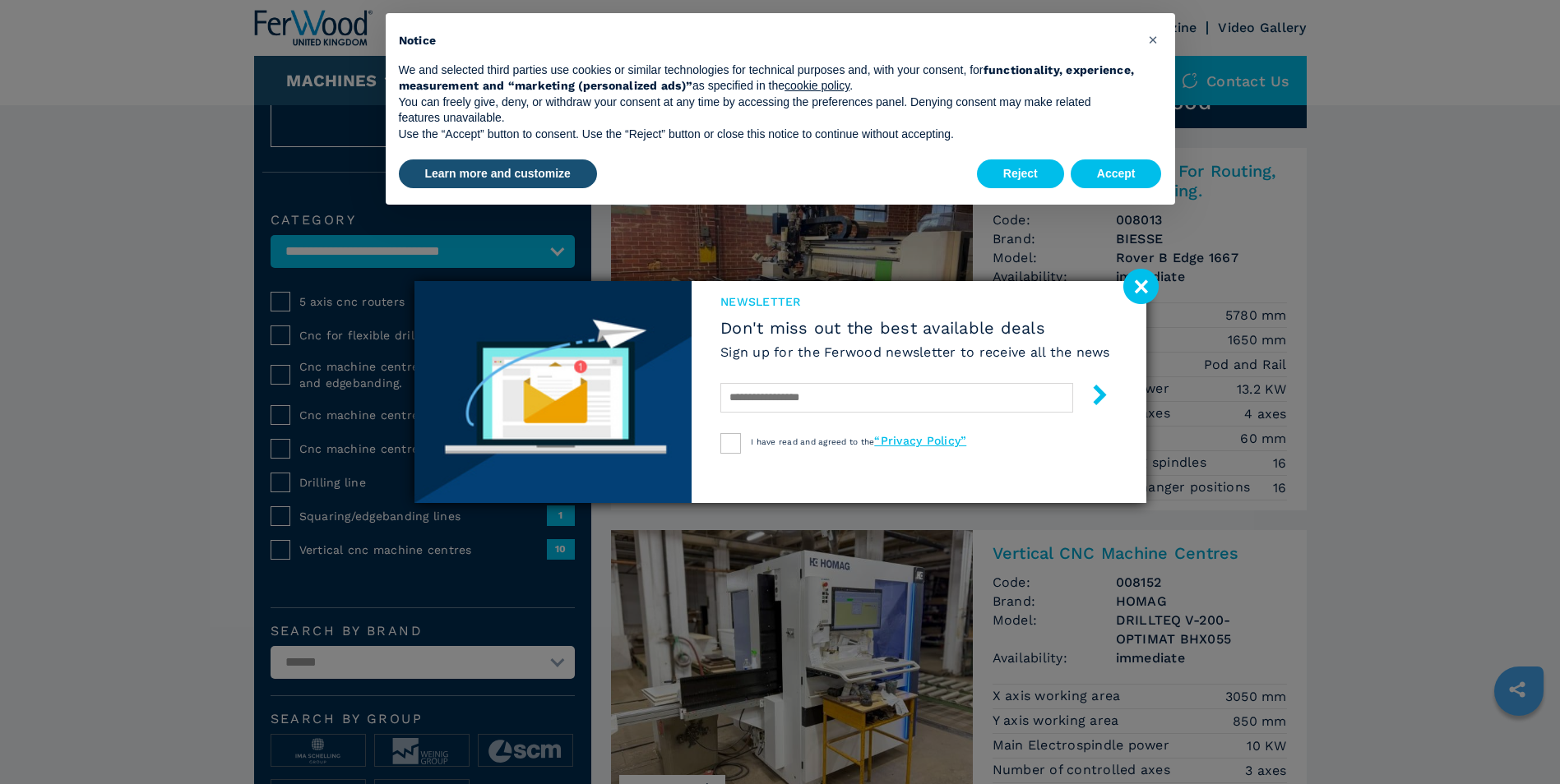
scroll to position [165, 0]
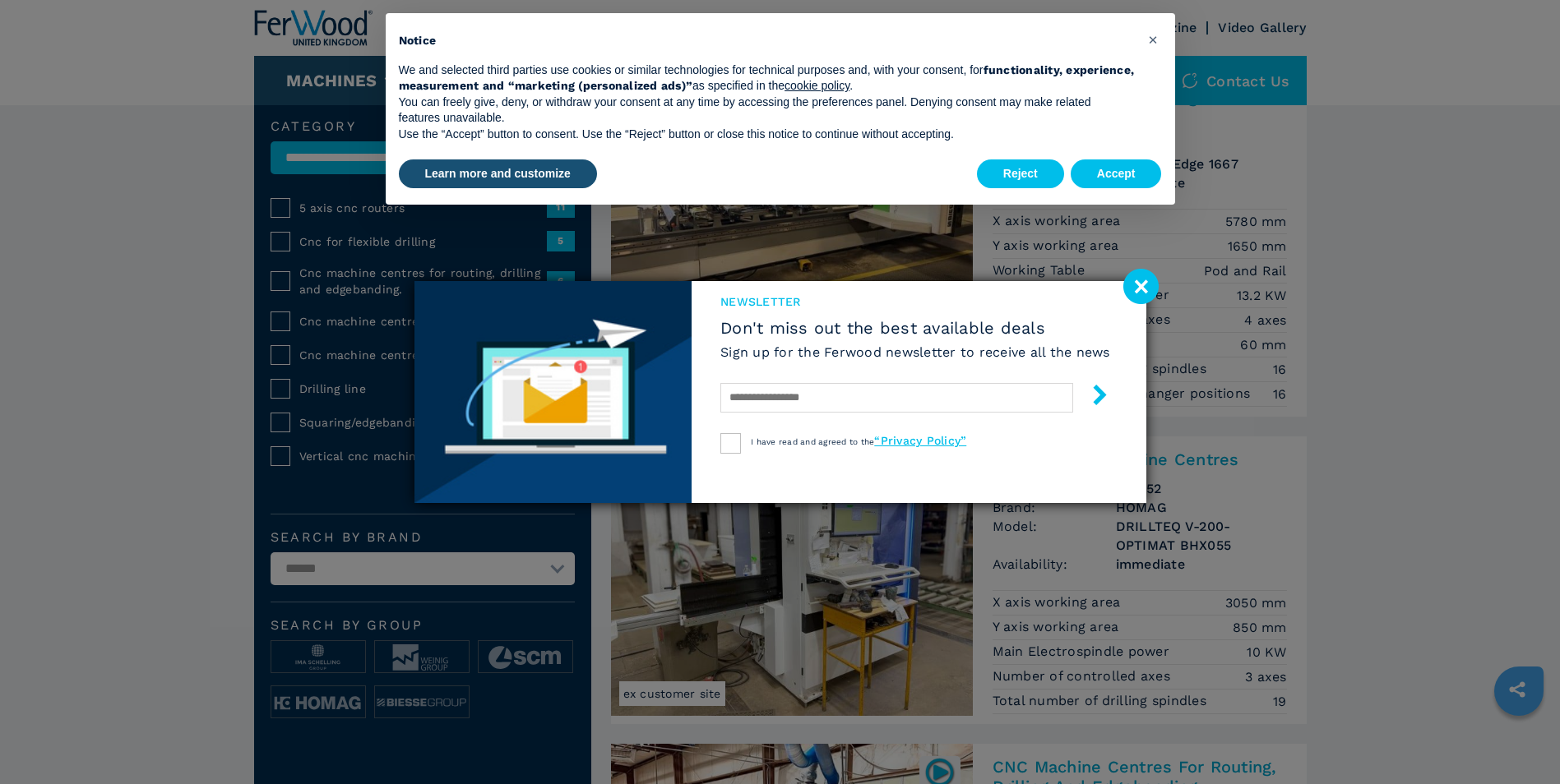
click at [1145, 288] on image at bounding box center [1141, 286] width 36 height 36
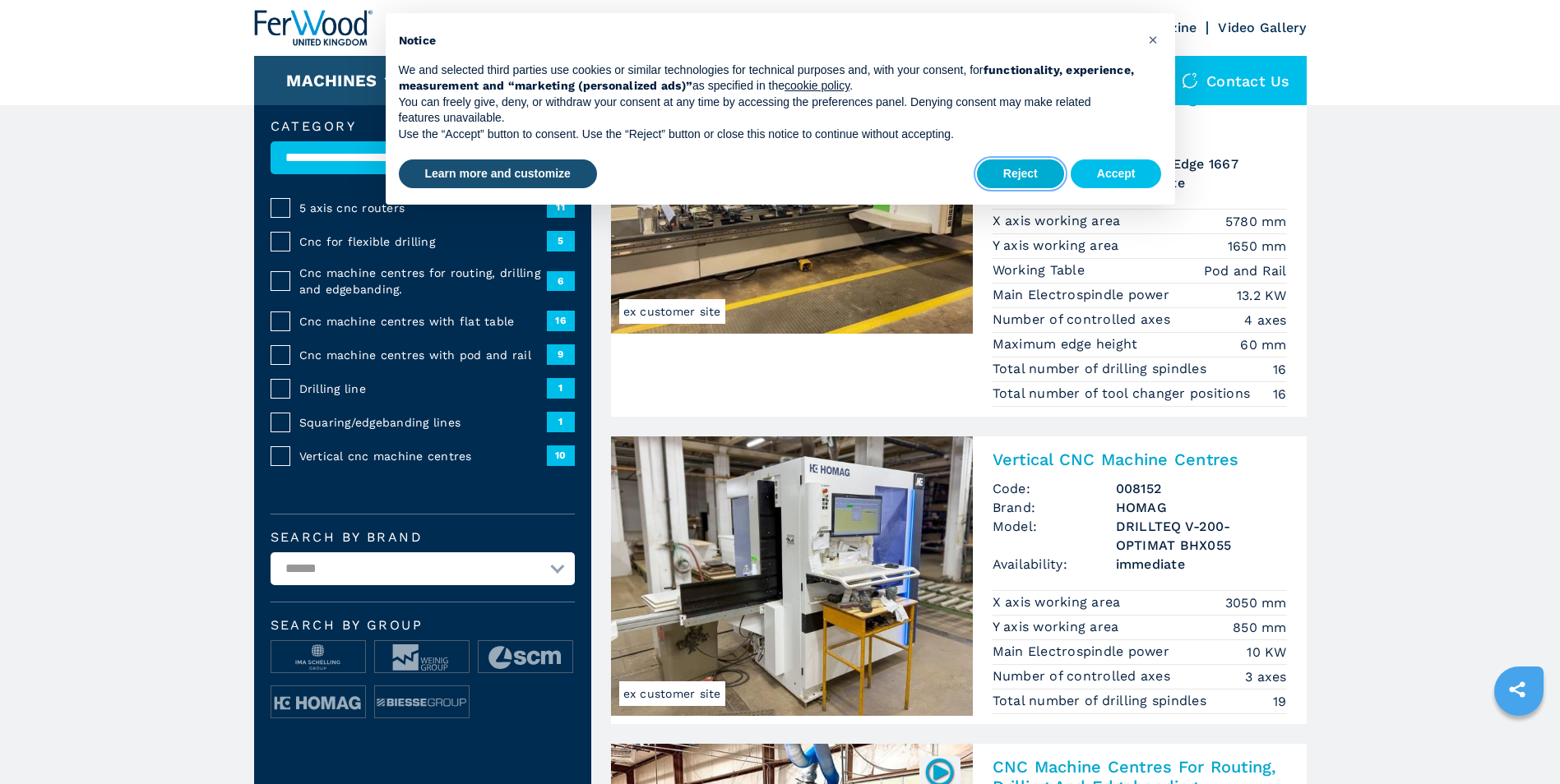
click at [1030, 177] on button "Reject" at bounding box center [1020, 174] width 87 height 30
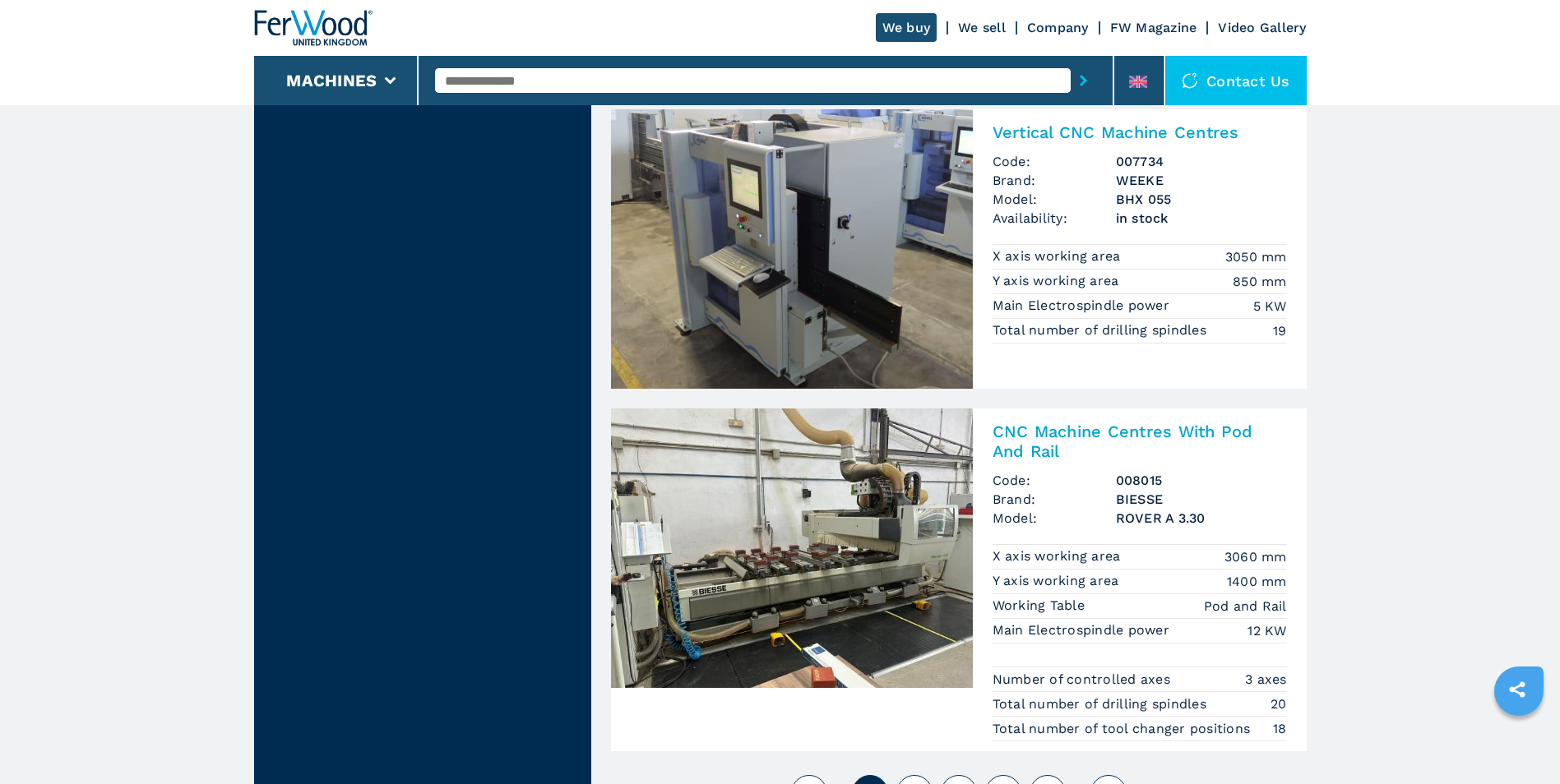
scroll to position [3946, 0]
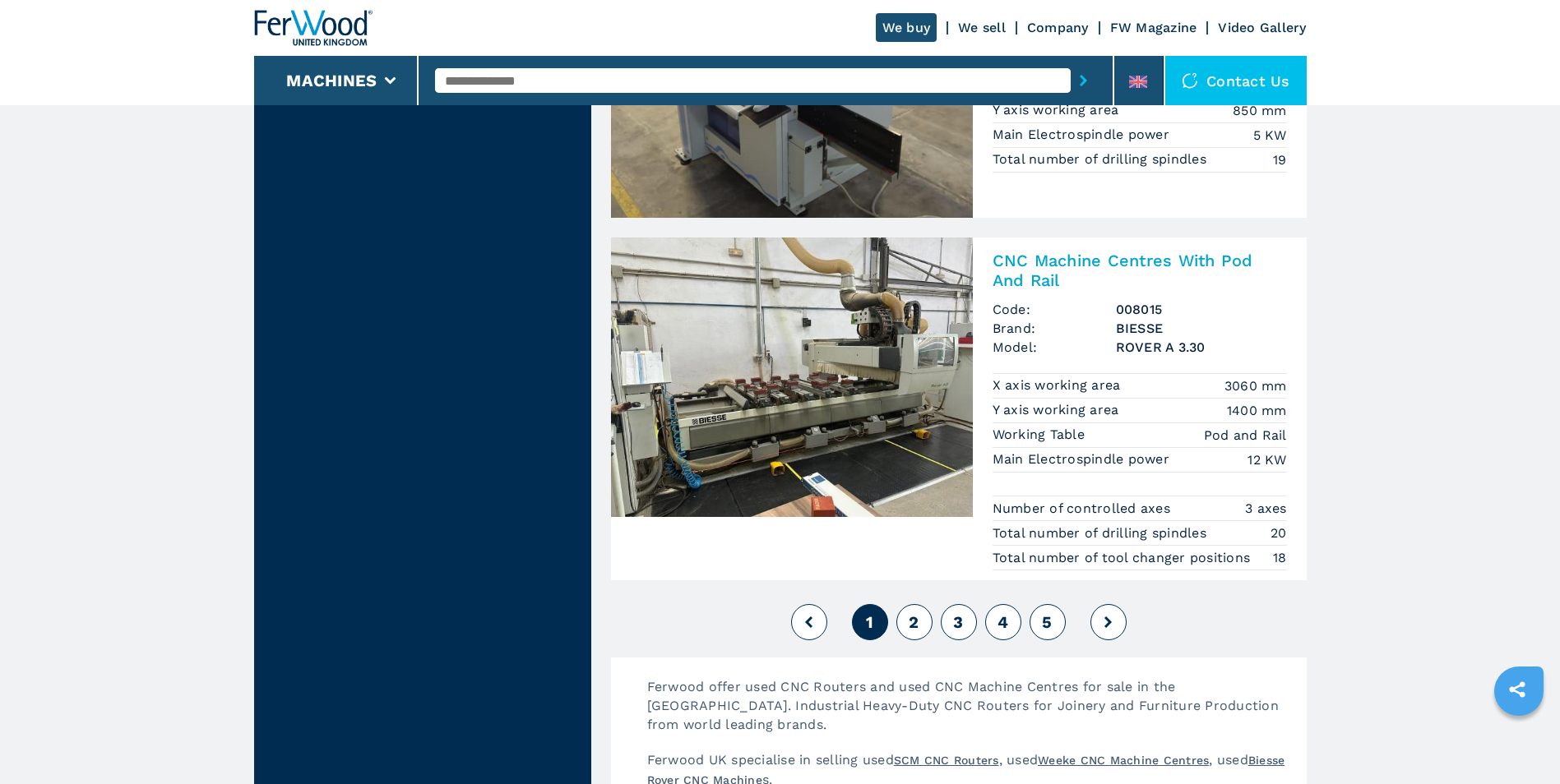
click at [1111, 618] on icon at bounding box center [1108, 622] width 7 height 11
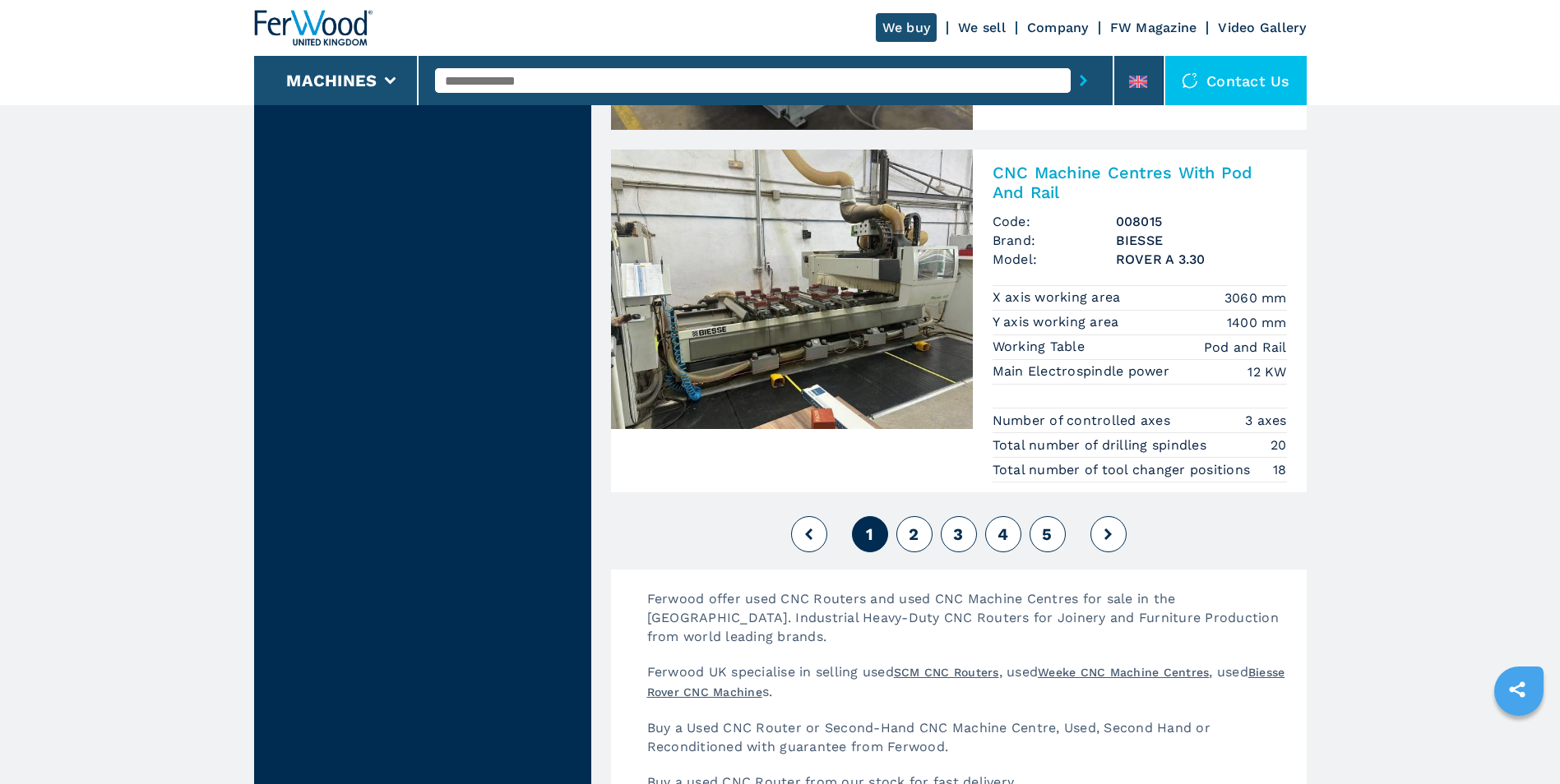
scroll to position [4111, 0]
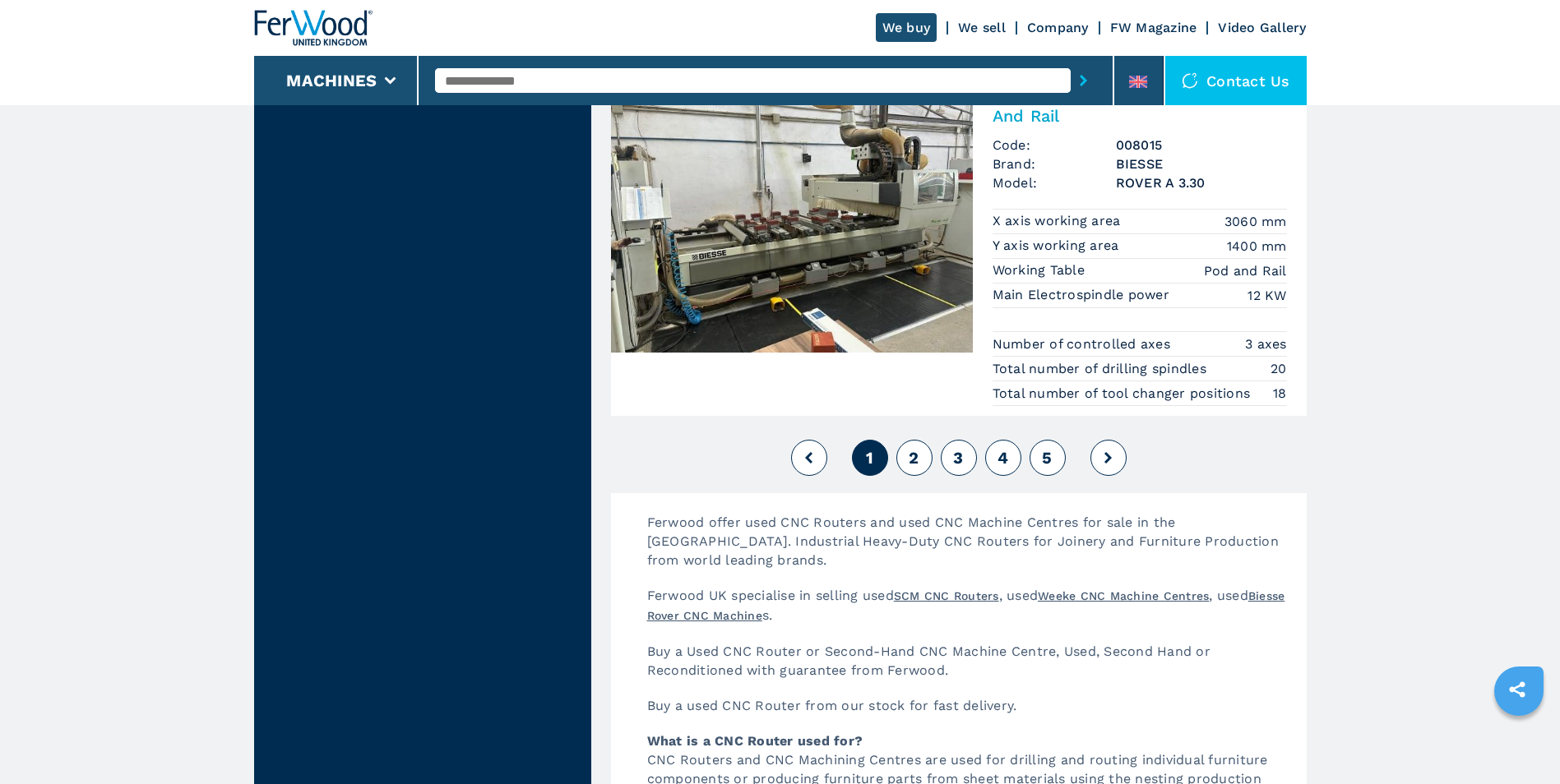
click at [1107, 459] on icon at bounding box center [1108, 457] width 7 height 11
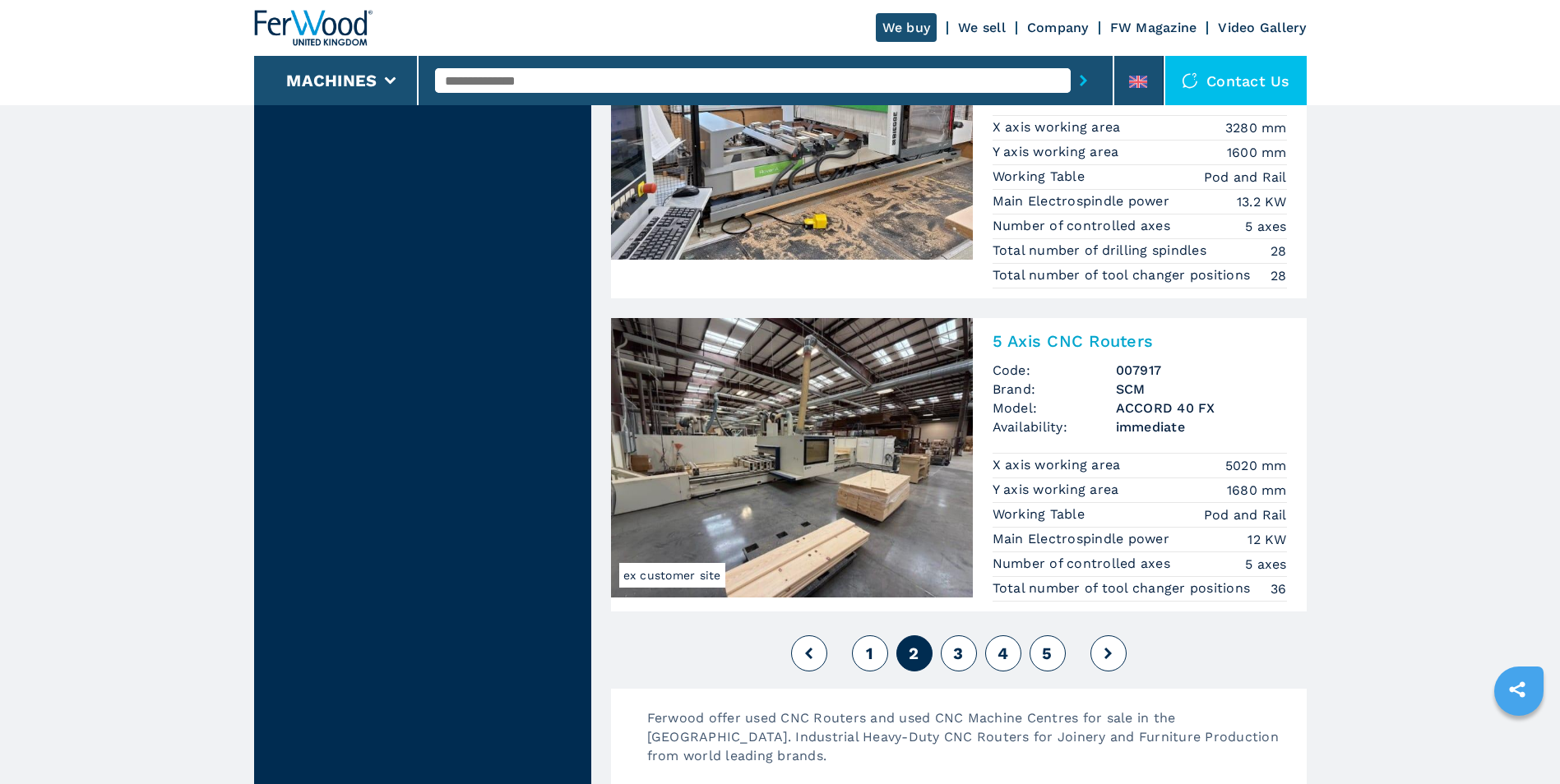
scroll to position [4029, 0]
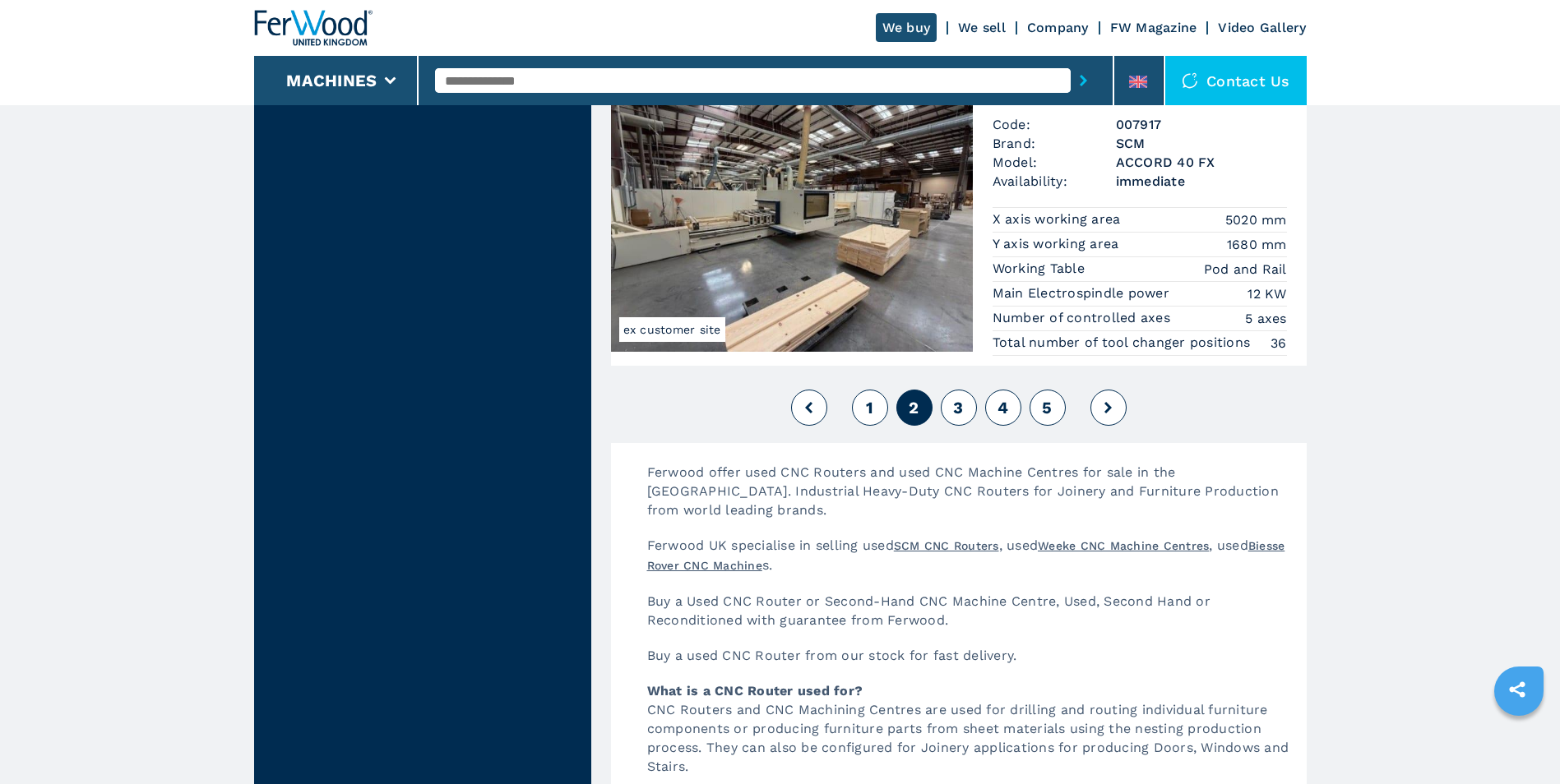
click at [1109, 413] on icon at bounding box center [1108, 408] width 7 height 11
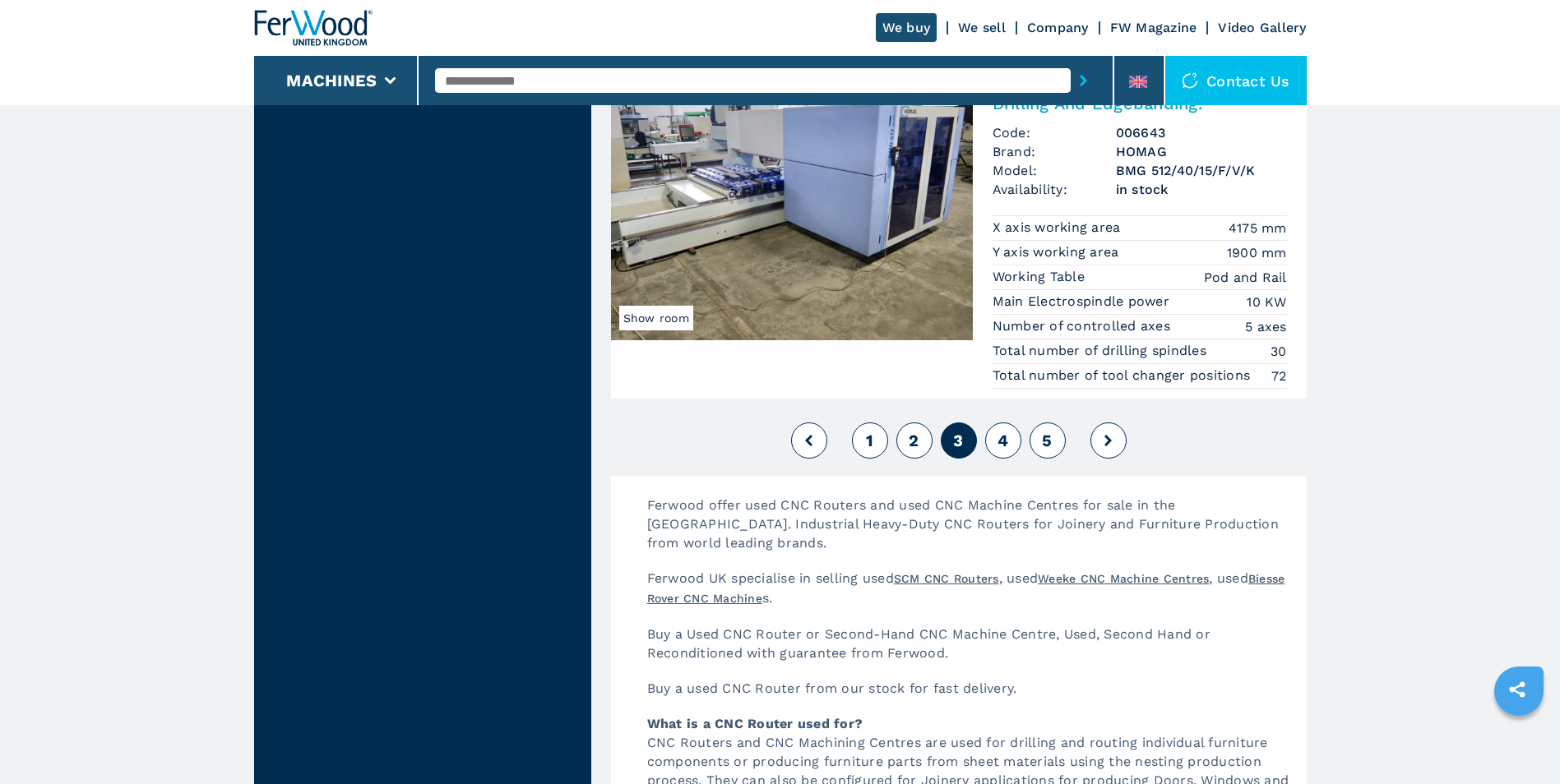
scroll to position [4275, 0]
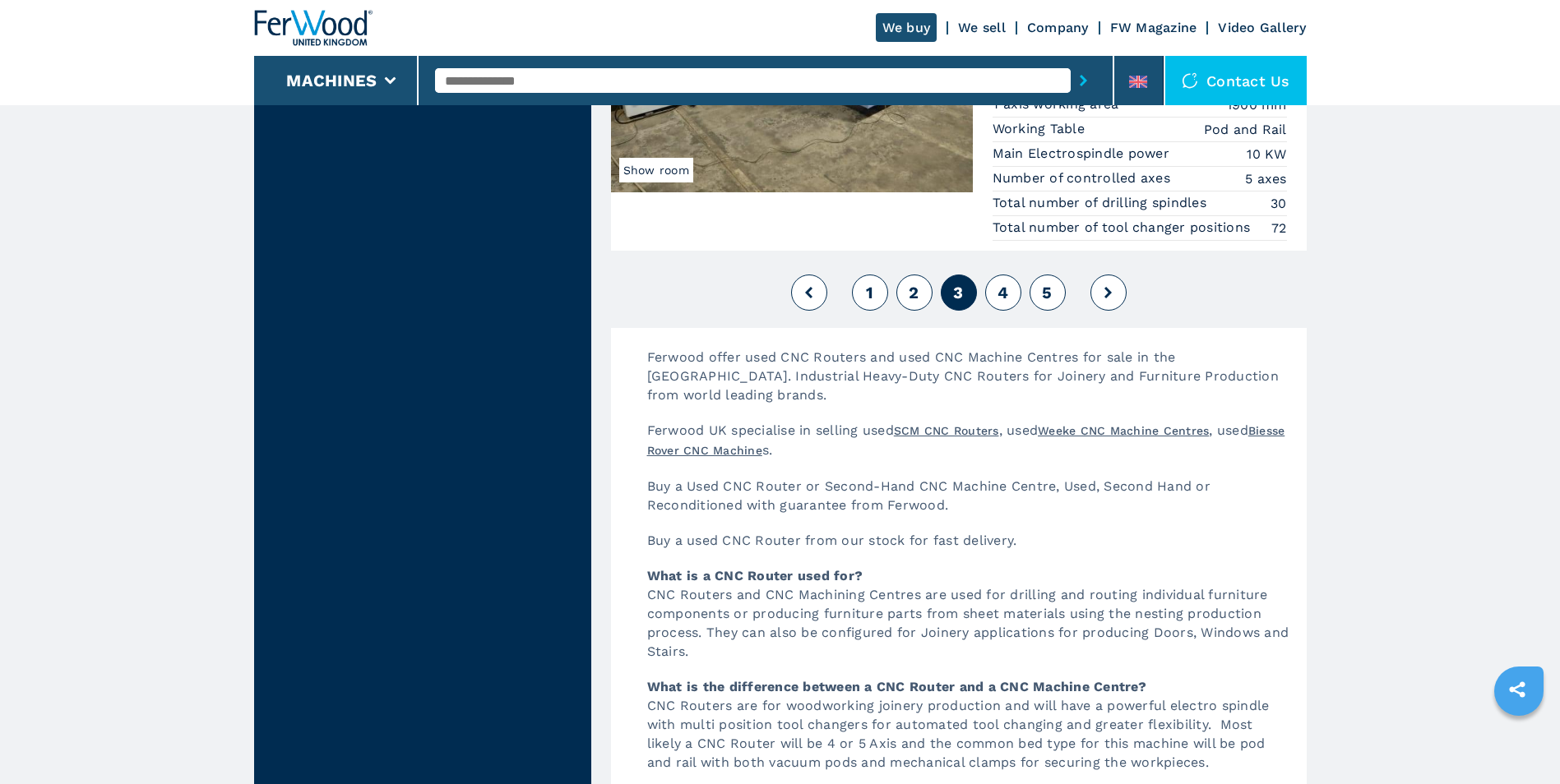
click at [1050, 297] on span "5" at bounding box center [1046, 292] width 10 height 20
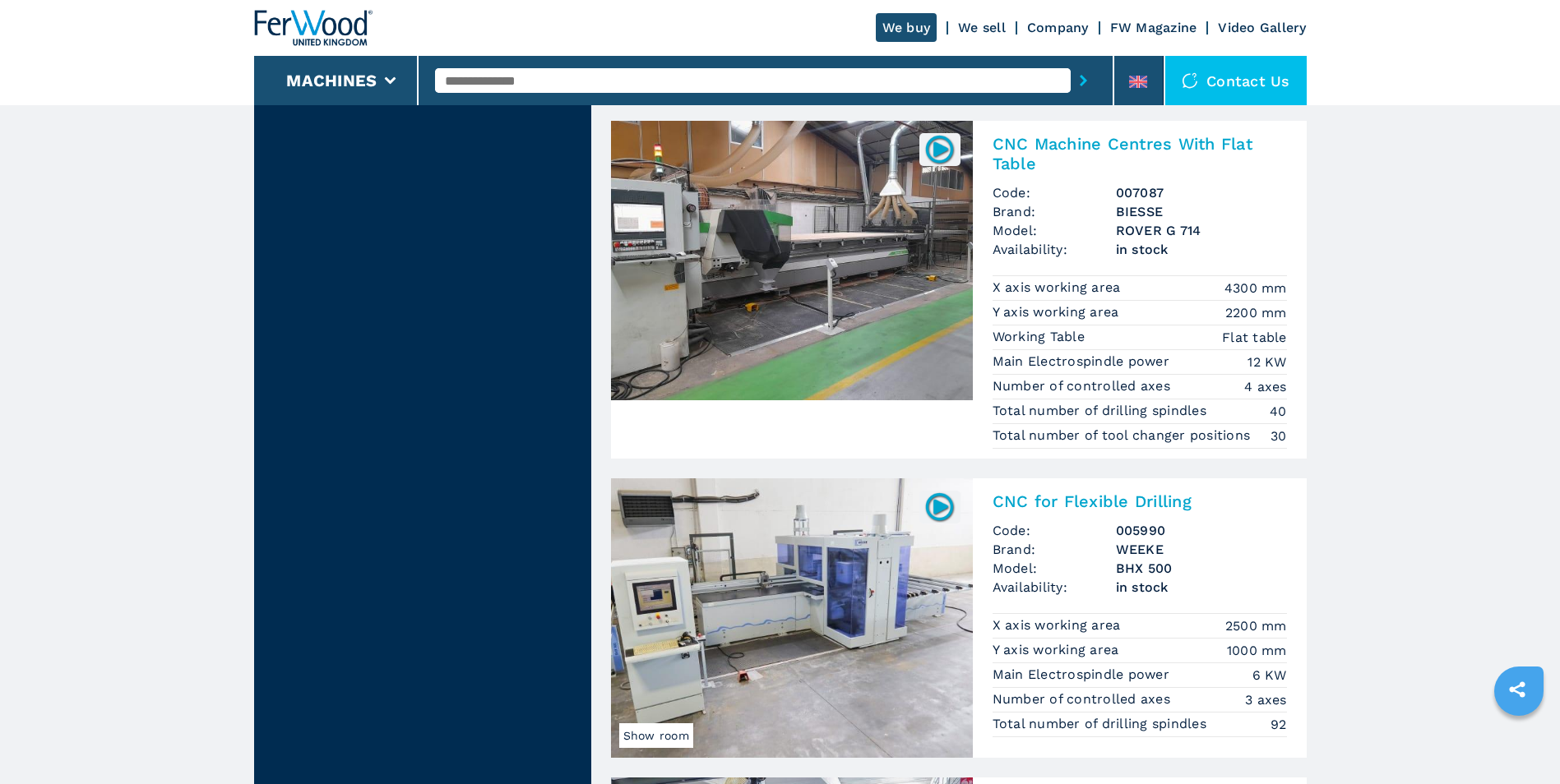
scroll to position [1808, 0]
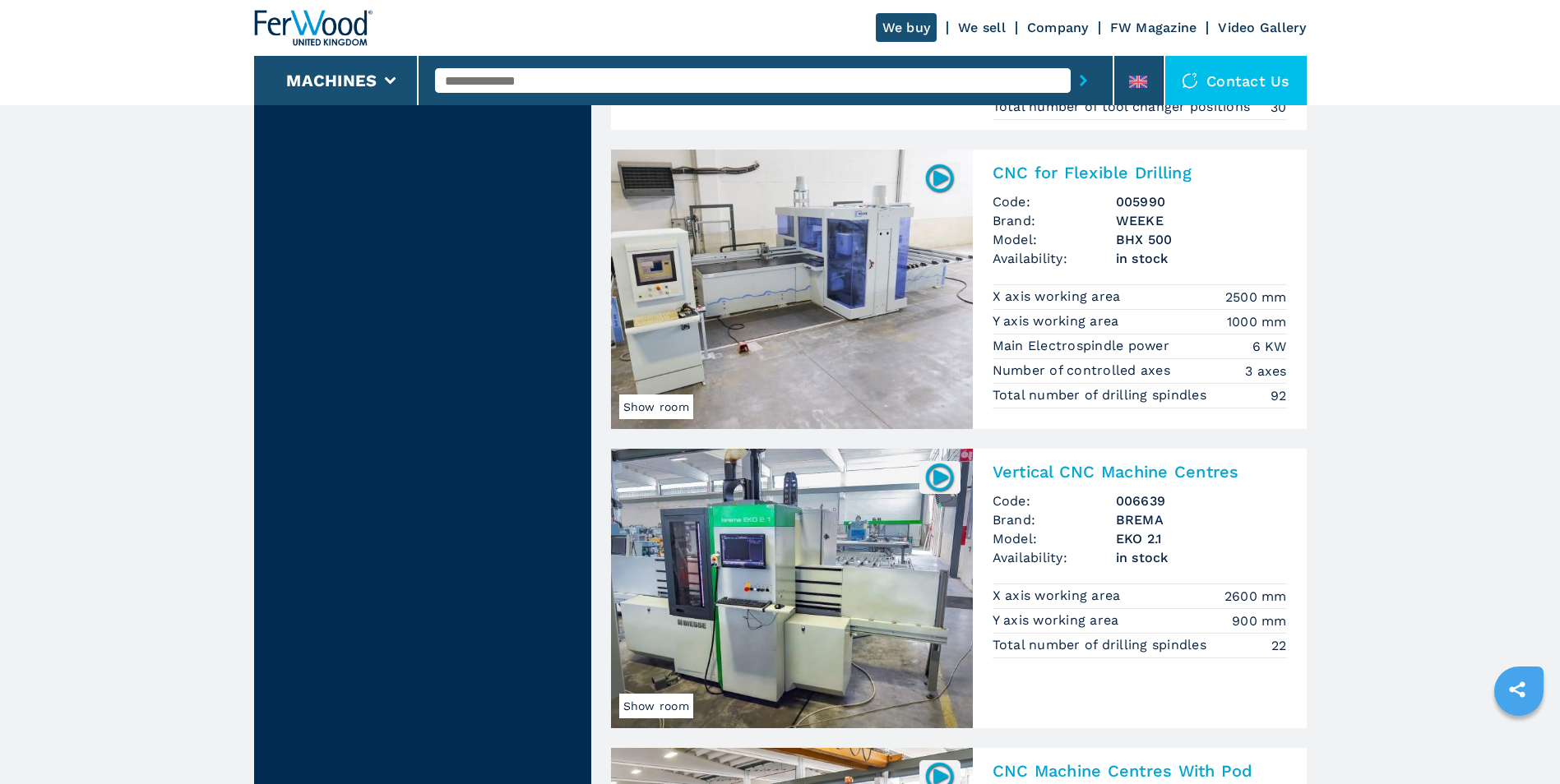
click at [830, 295] on img at bounding box center [792, 289] width 362 height 280
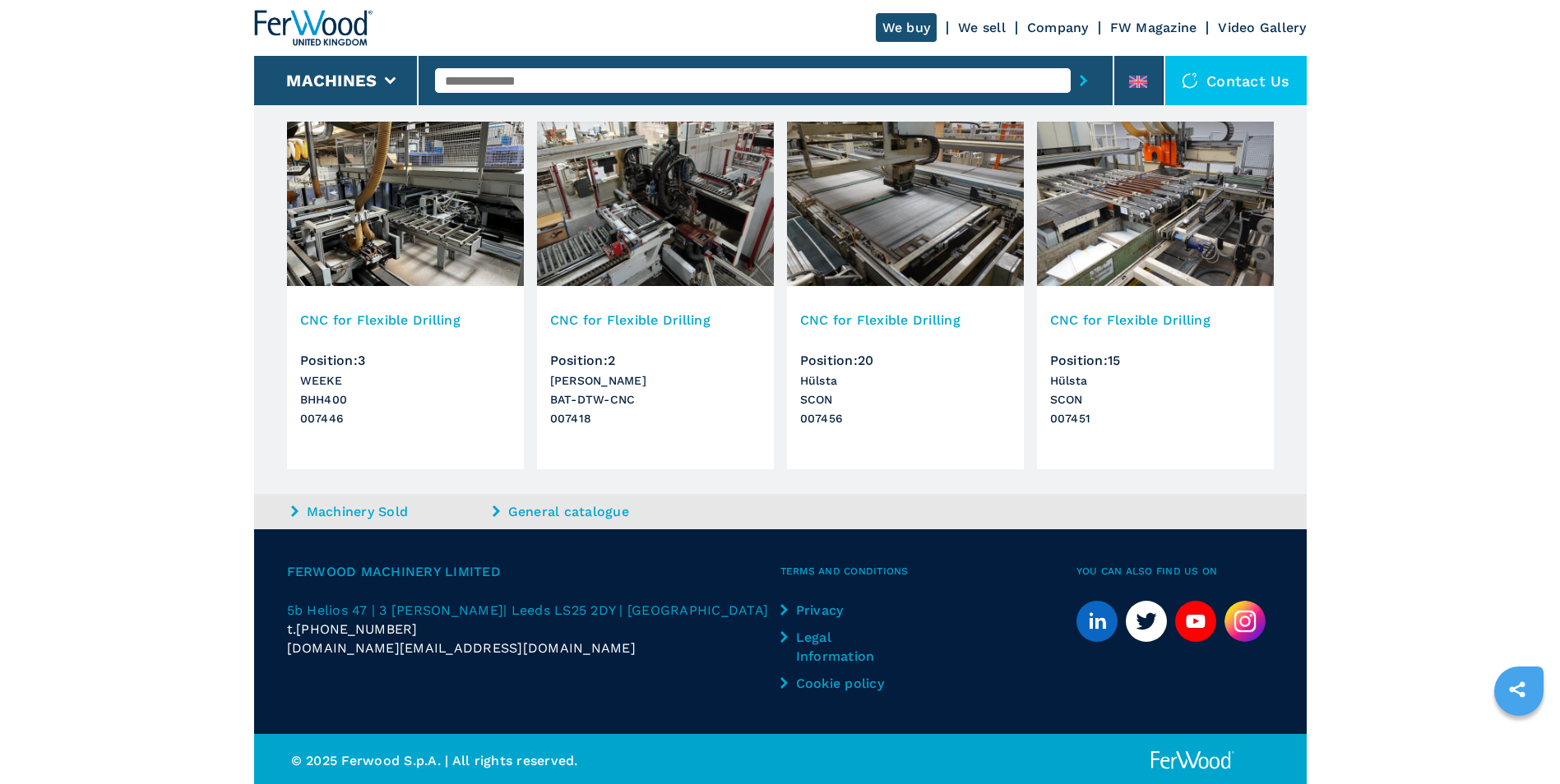
scroll to position [1088, 0]
